Goal: Transaction & Acquisition: Subscribe to service/newsletter

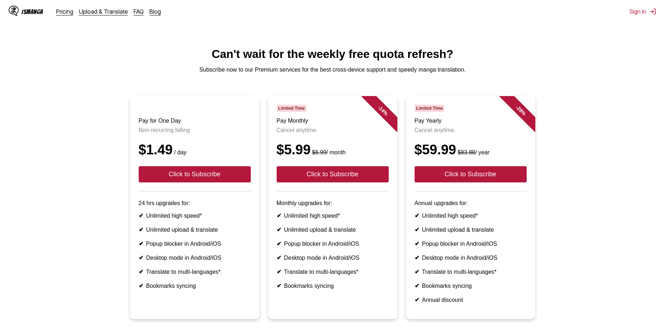
click at [158, 124] on h3 "Pay for One Day" at bounding box center [195, 120] width 112 height 6
click at [165, 133] on p "Non-recurring billing" at bounding box center [195, 130] width 112 height 6
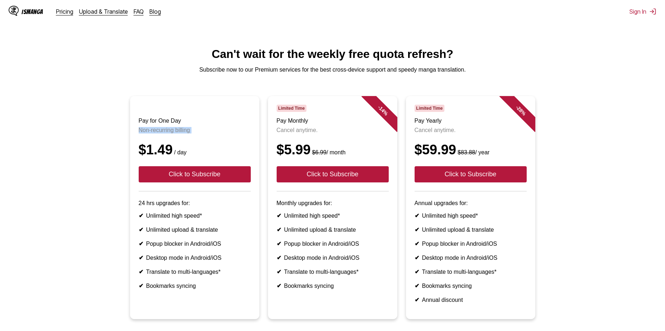
click at [165, 133] on p "Non-recurring billing" at bounding box center [195, 130] width 112 height 6
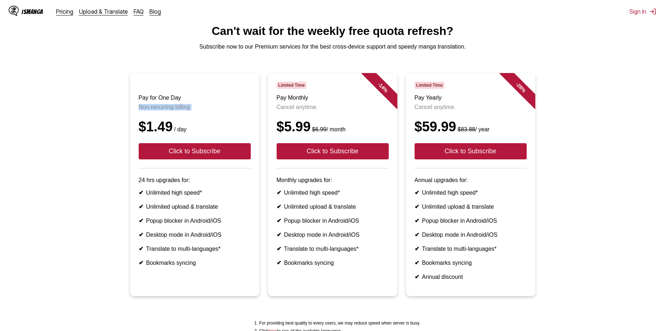
scroll to position [5, 0]
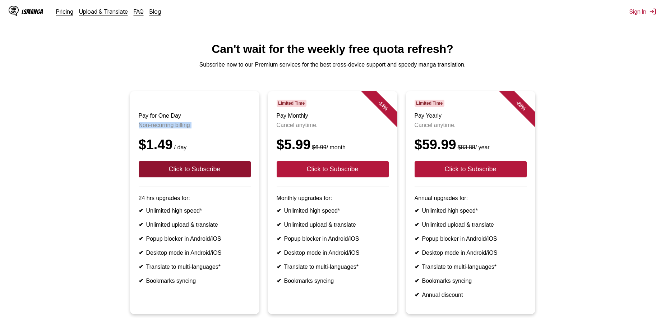
click at [188, 174] on button "Click to Subscribe" at bounding box center [195, 169] width 112 height 16
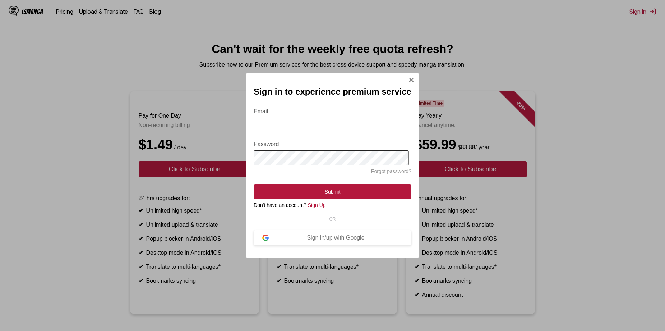
click at [207, 160] on div "Sign in to experience premium service Email Password Forgot password? Submit Do…" at bounding box center [332, 165] width 665 height 331
